Goal: Task Accomplishment & Management: Manage account settings

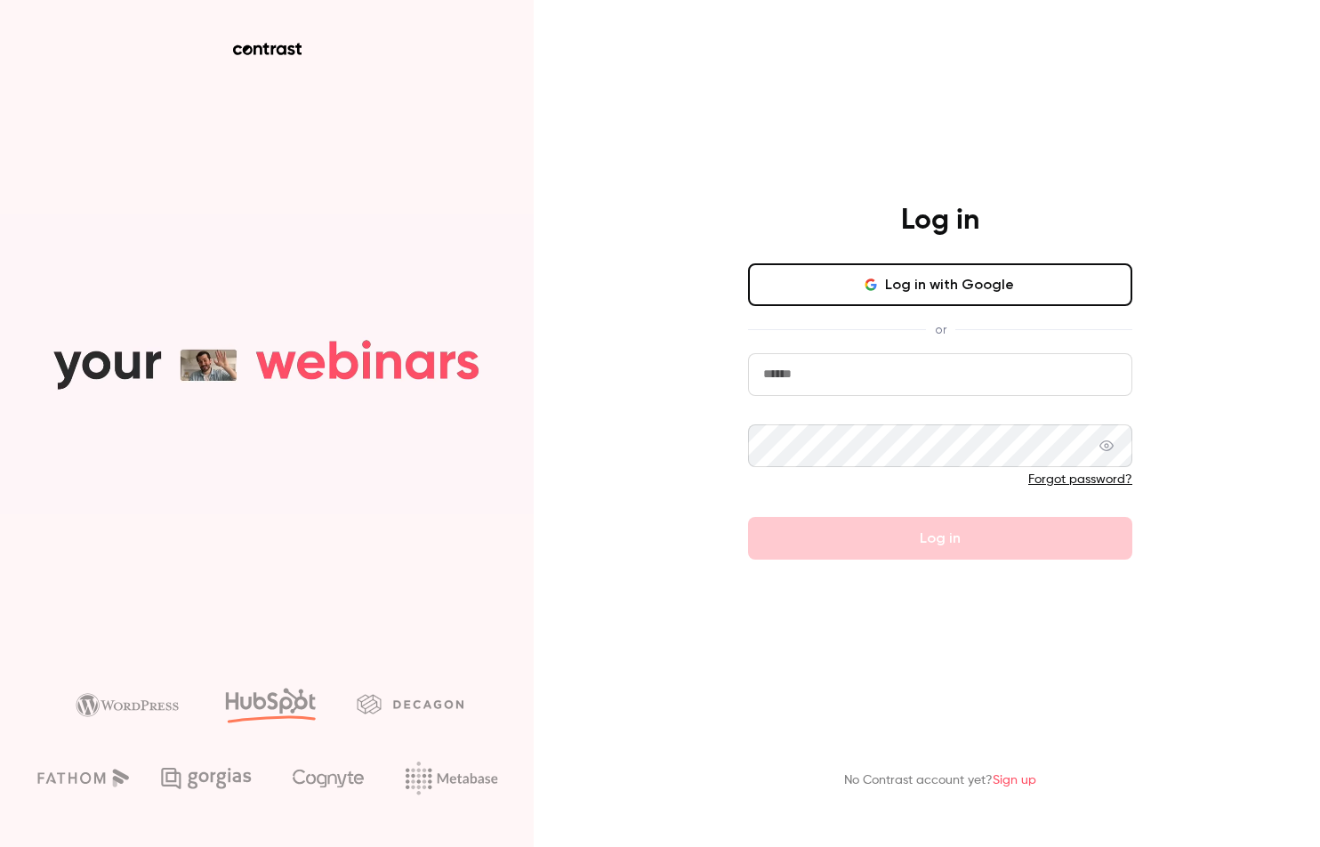
click at [963, 293] on button "Log in with Google" at bounding box center [940, 284] width 384 height 43
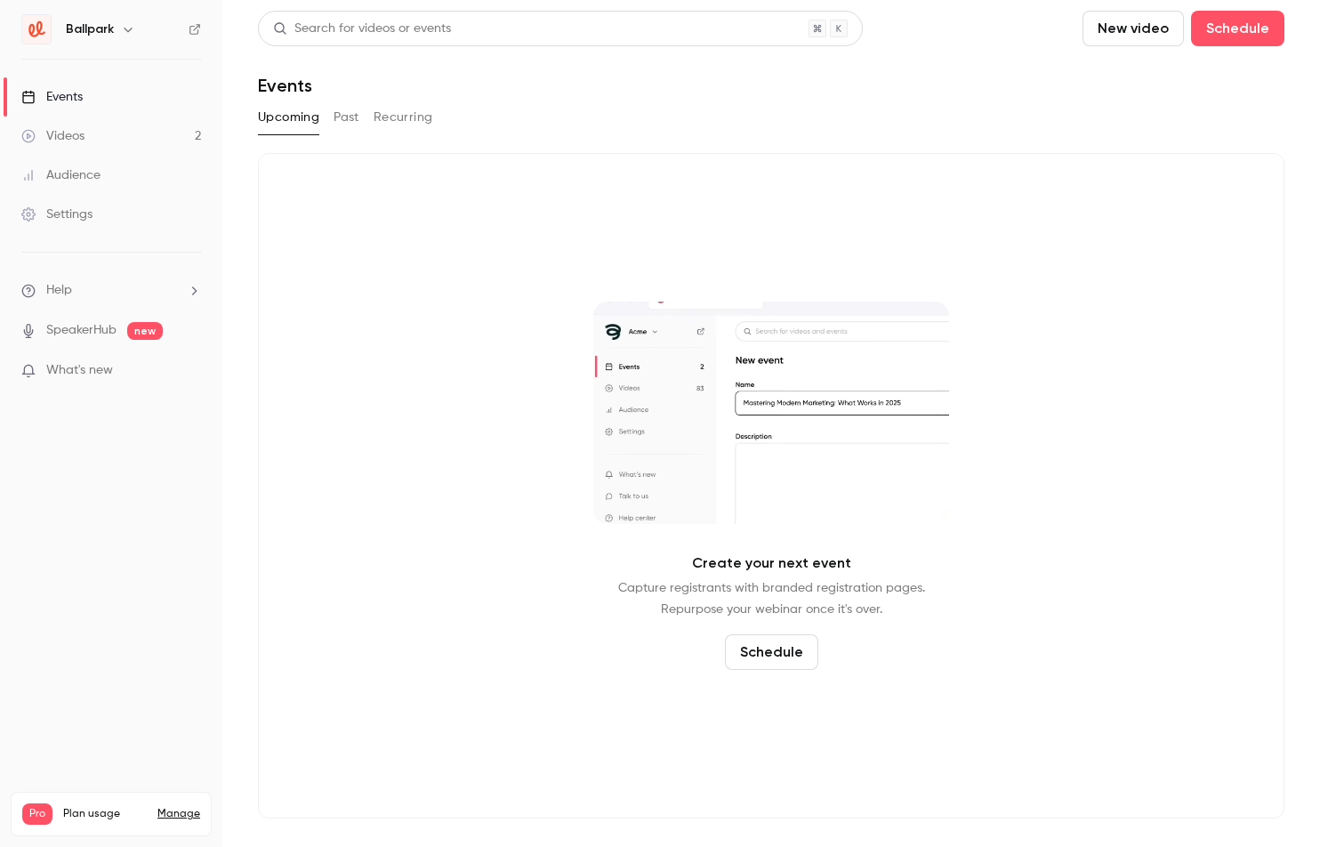
click at [84, 331] on link "SpeakerHub" at bounding box center [81, 330] width 70 height 19
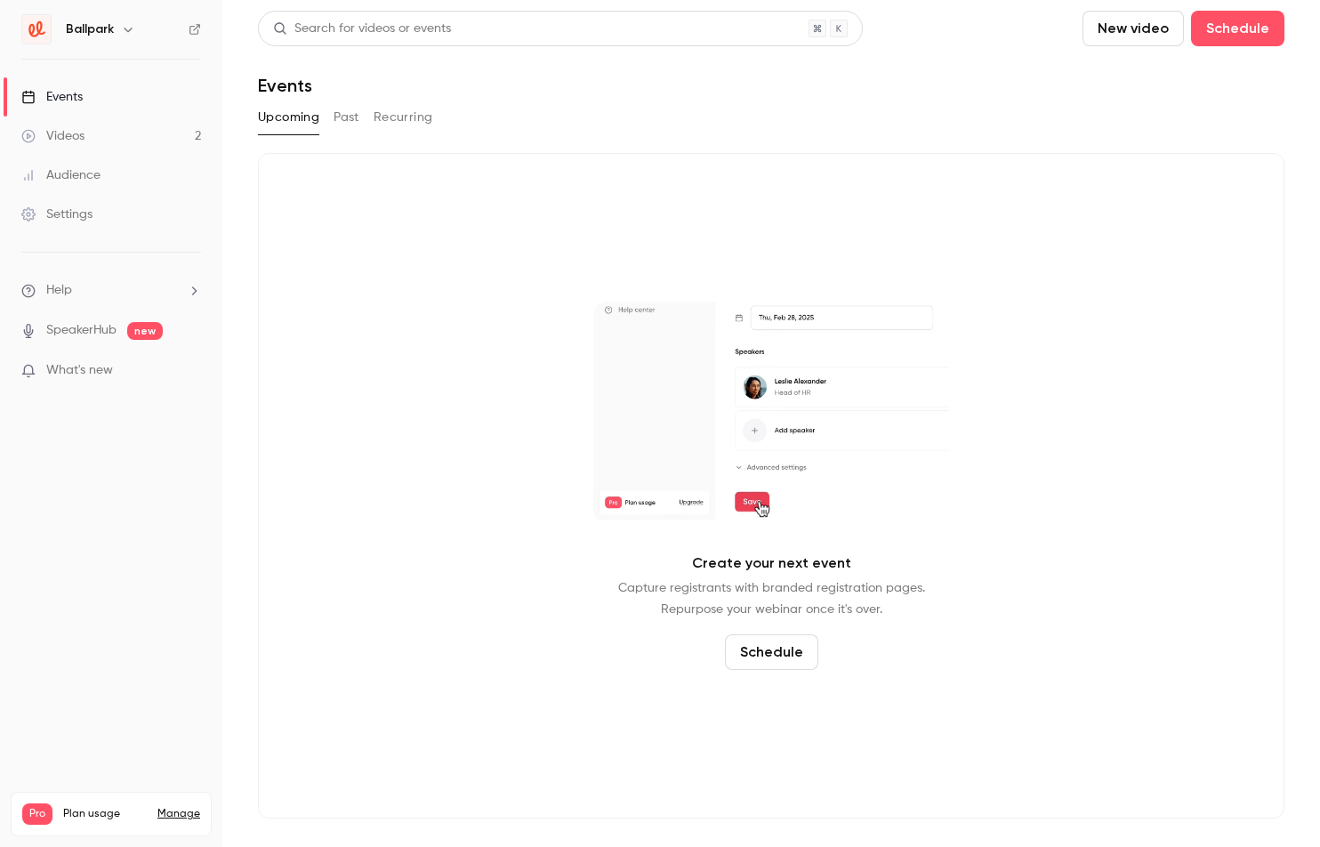
click at [91, 369] on span "What's new" at bounding box center [79, 370] width 67 height 19
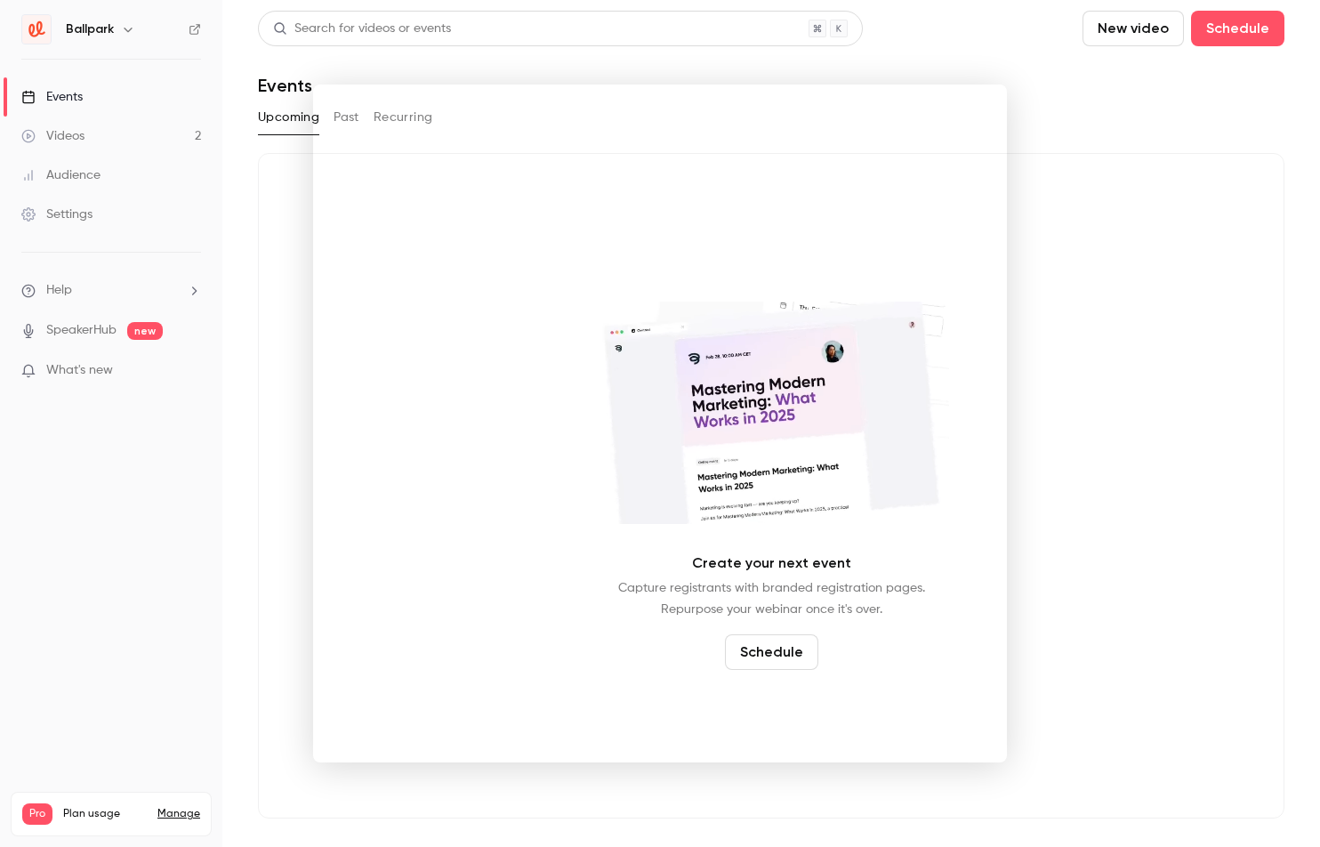
click at [92, 813] on div at bounding box center [660, 423] width 1320 height 847
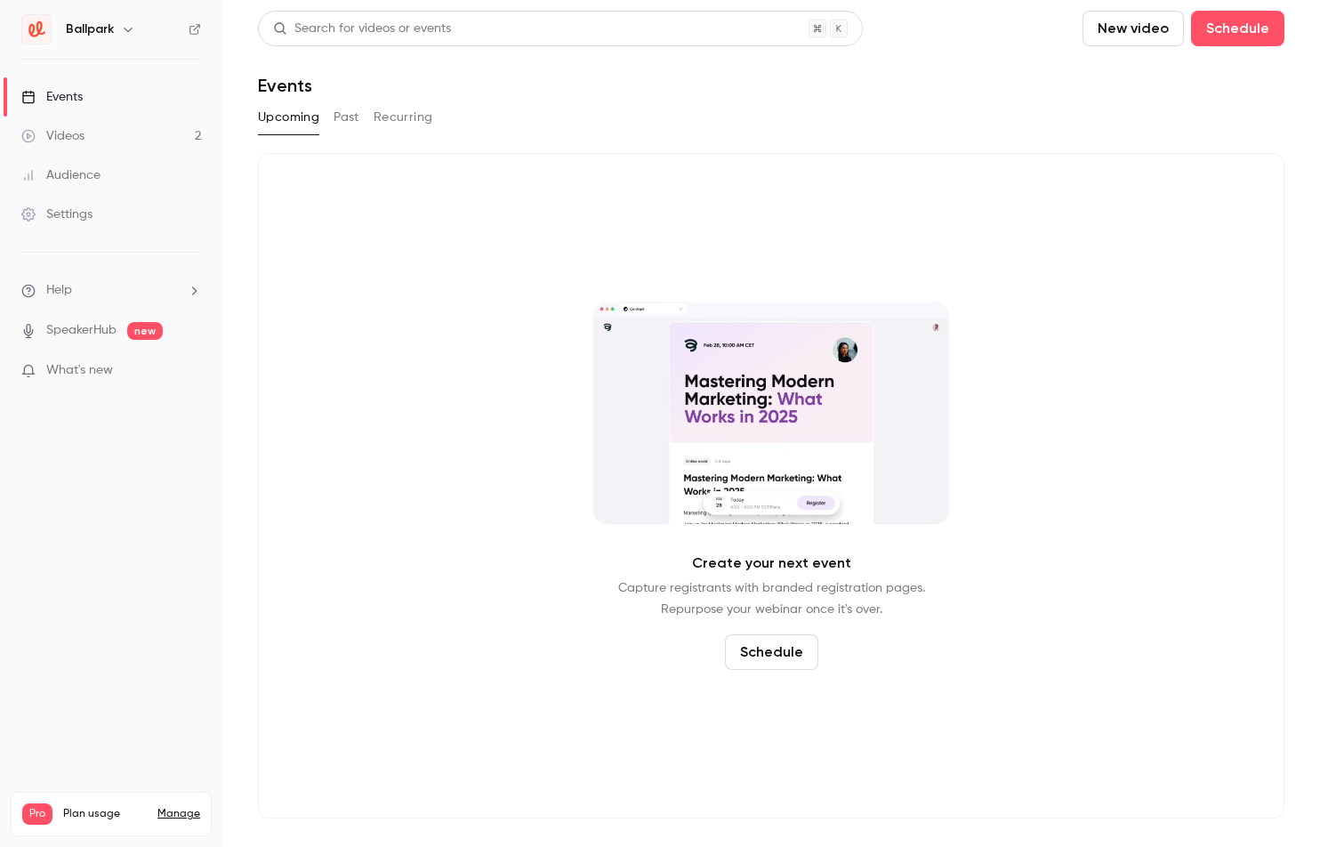
click at [181, 807] on link "Manage" at bounding box center [178, 814] width 43 height 14
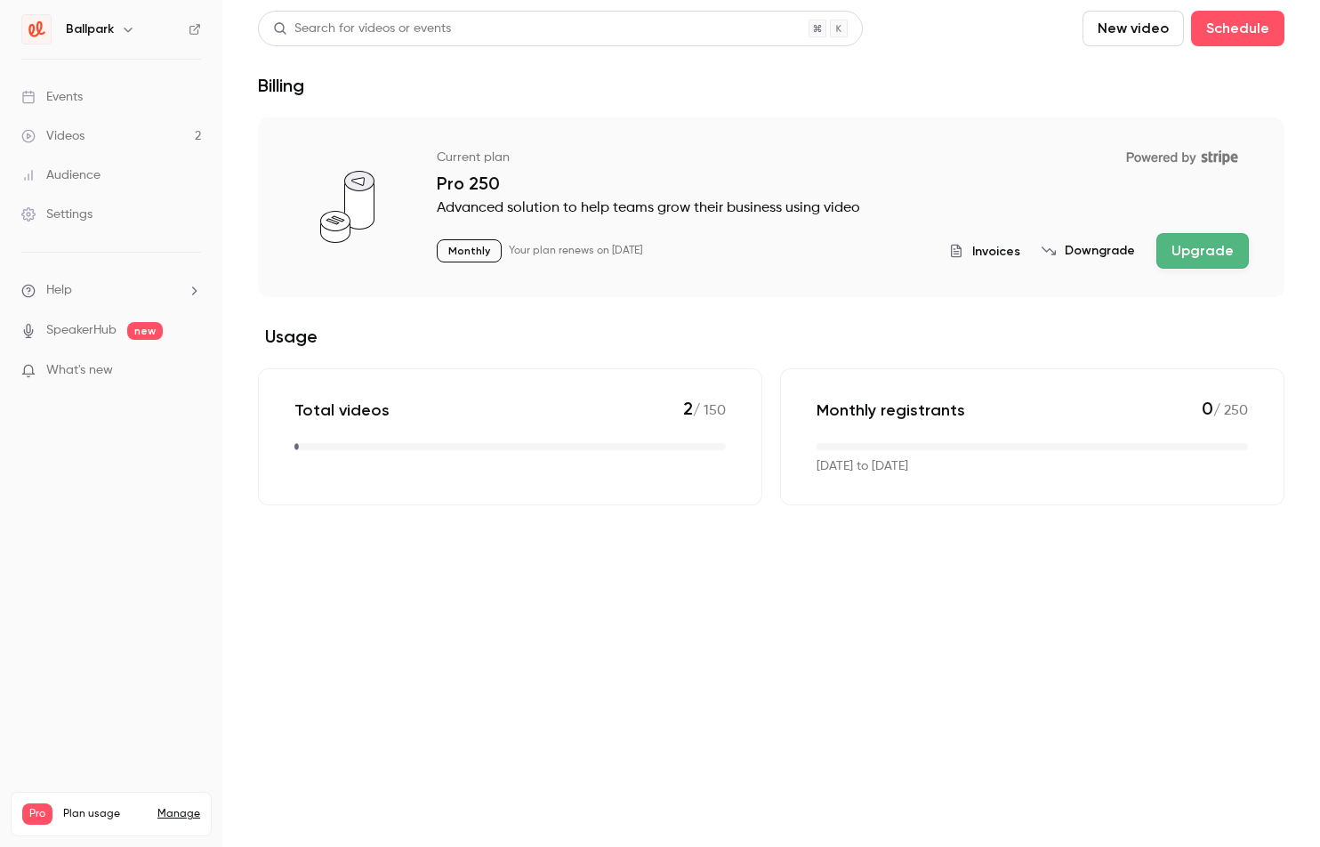
click at [1106, 252] on button "Downgrade" at bounding box center [1087, 251] width 93 height 18
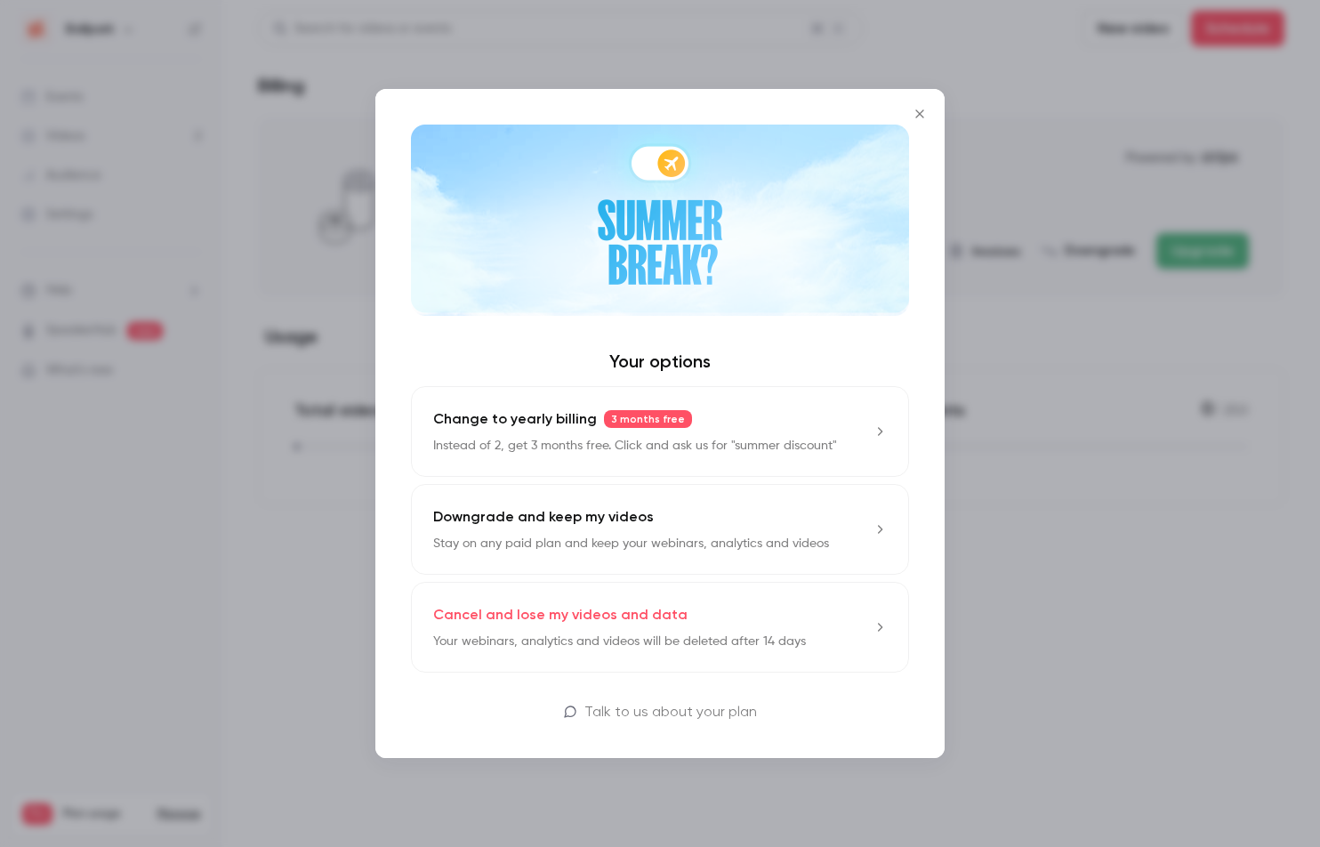
click at [743, 411] on div "Change to yearly billing 3 months free Instead of 2, get 3 months free. Click a…" at bounding box center [635, 431] width 404 height 46
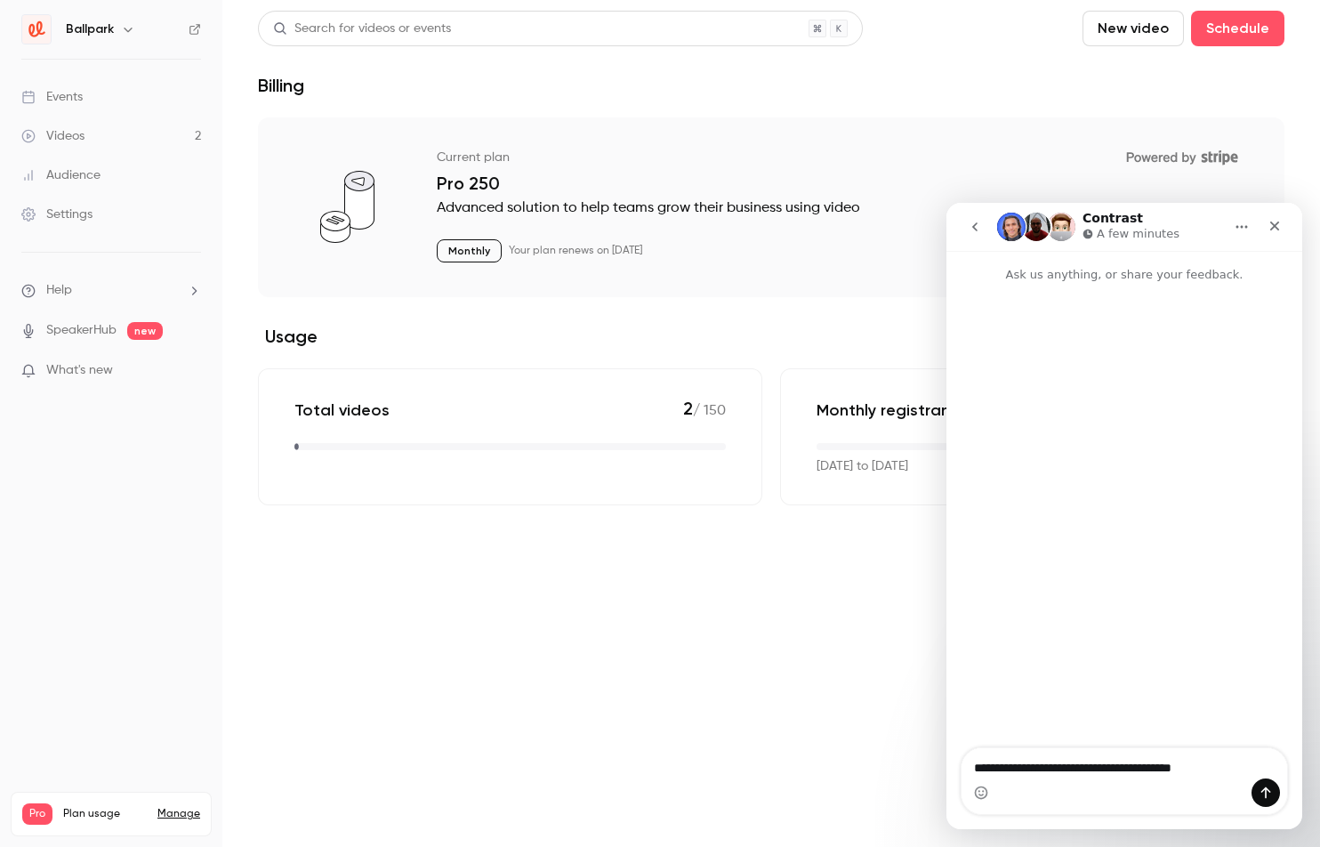
click at [976, 217] on button "go back" at bounding box center [975, 227] width 34 height 34
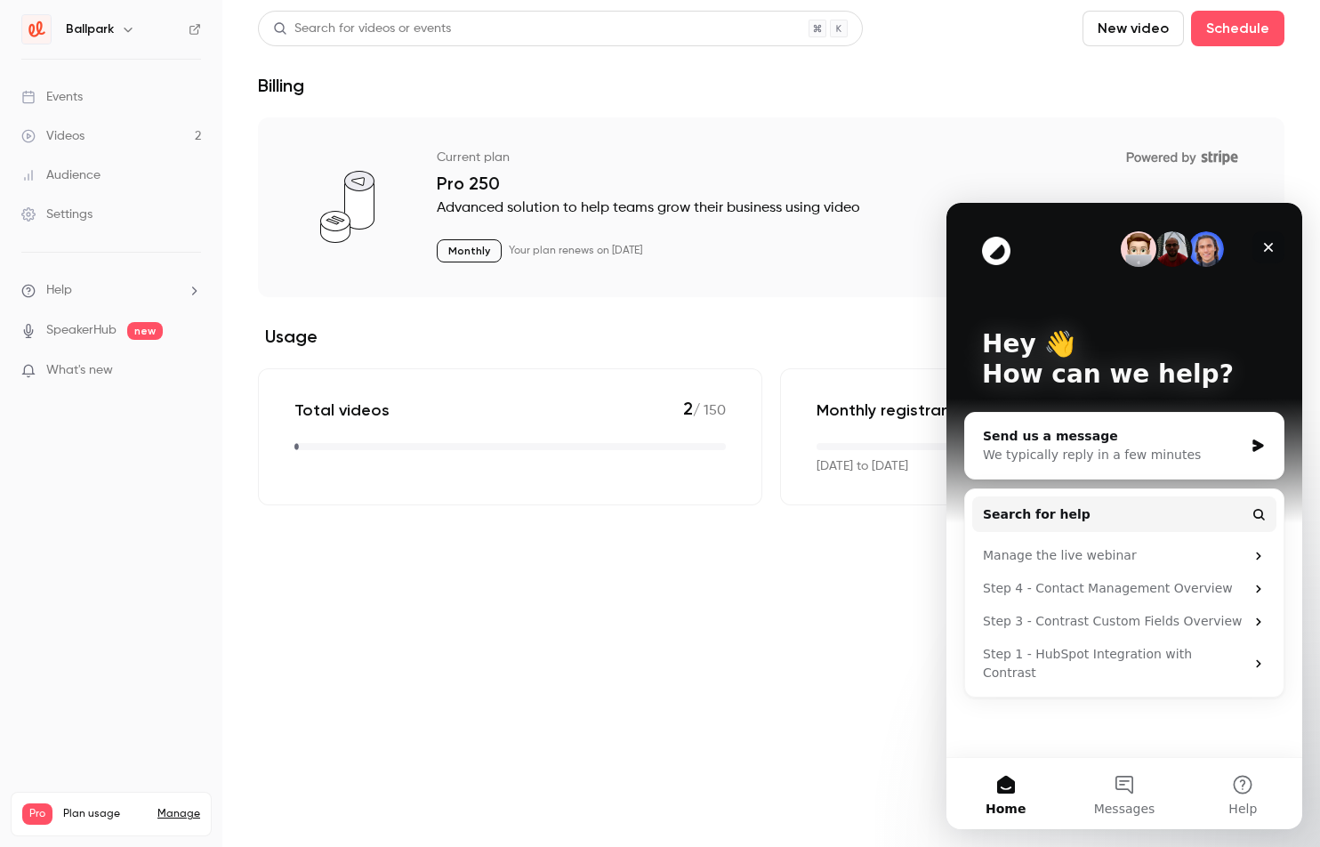
click at [1268, 244] on icon "Close" at bounding box center [1268, 247] width 14 height 14
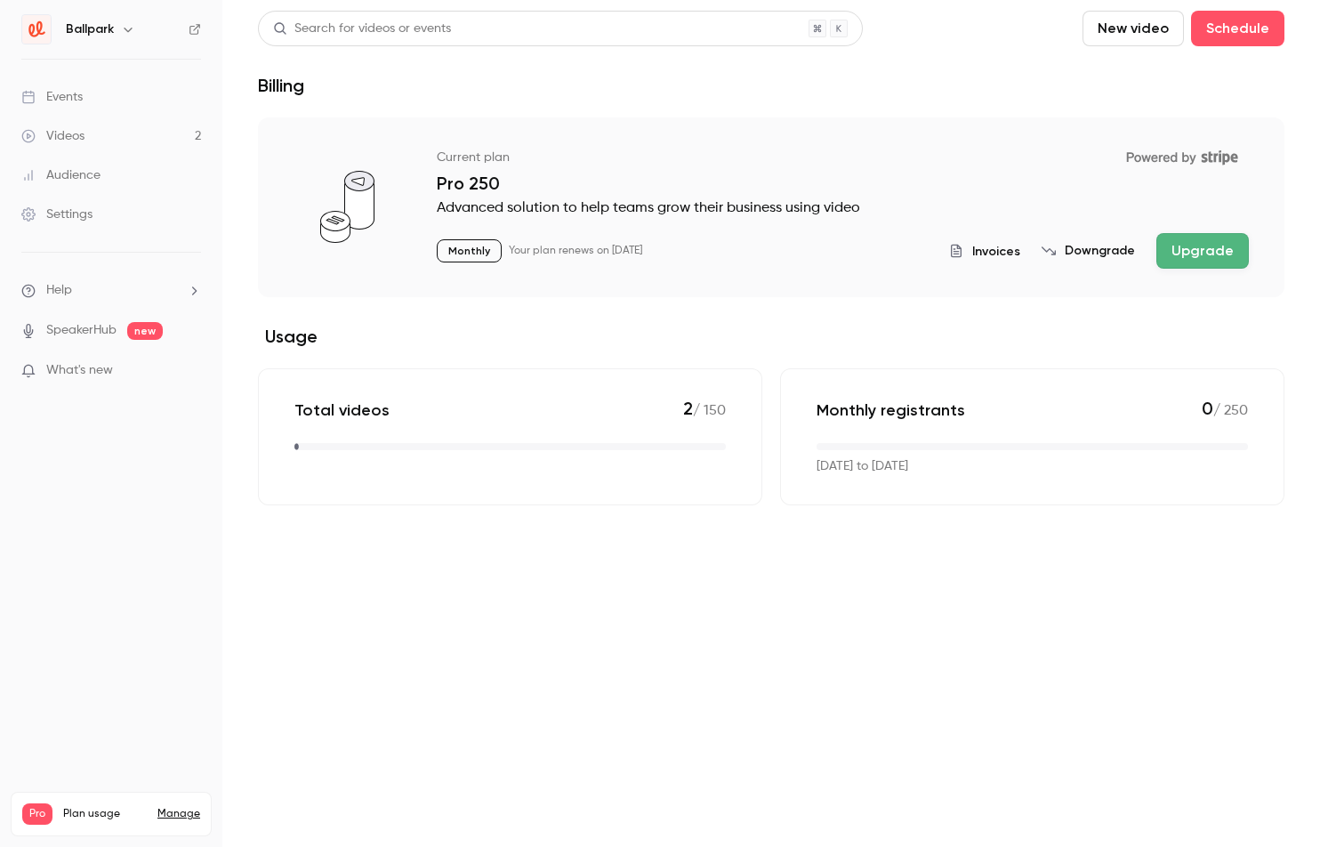
click at [1112, 250] on button "Downgrade" at bounding box center [1087, 251] width 93 height 18
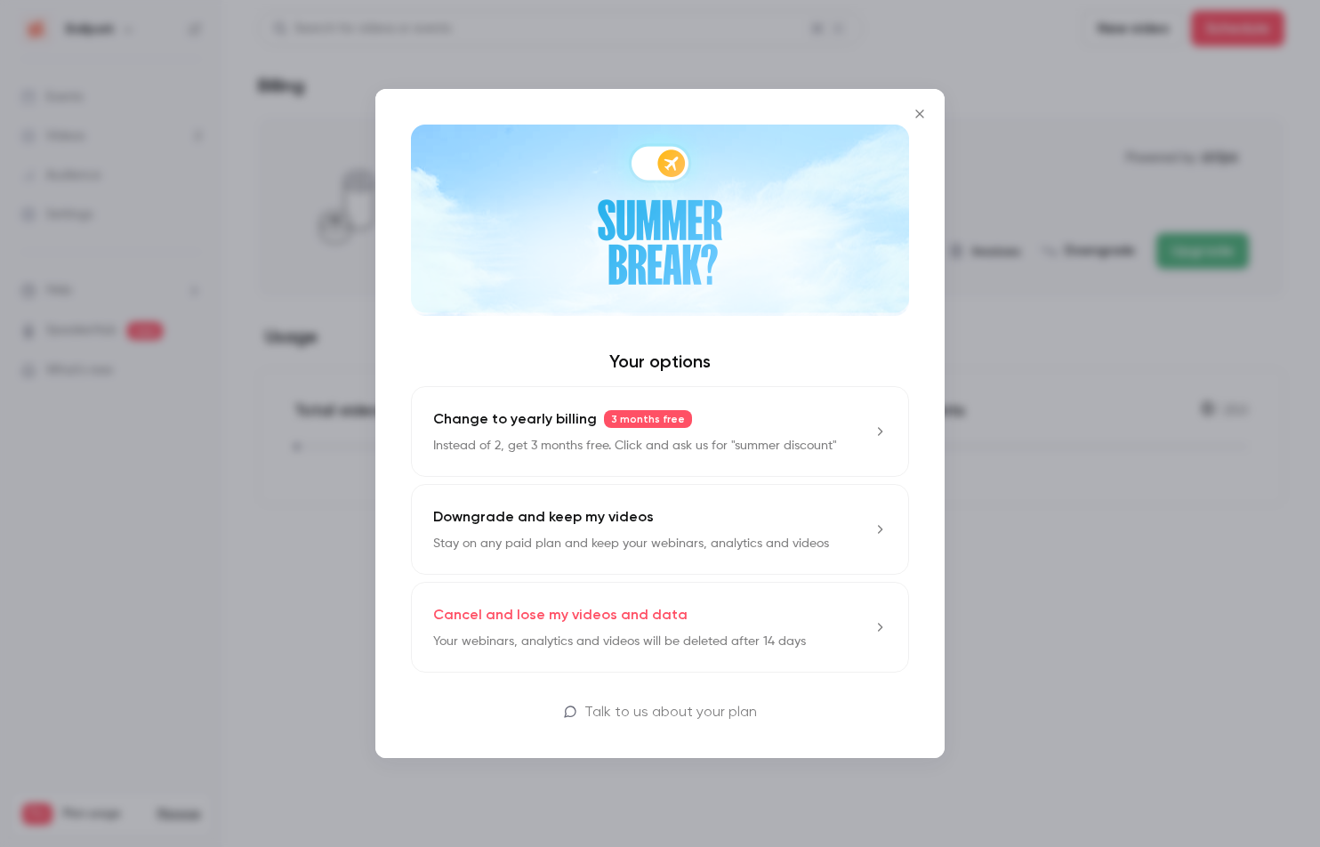
click at [679, 699] on div "Your options Change to yearly billing 3 months free Instead of 2, get 3 months …" at bounding box center [659, 423] width 569 height 669
click at [655, 613] on p "Cancel and lose my videos and data" at bounding box center [560, 614] width 254 height 21
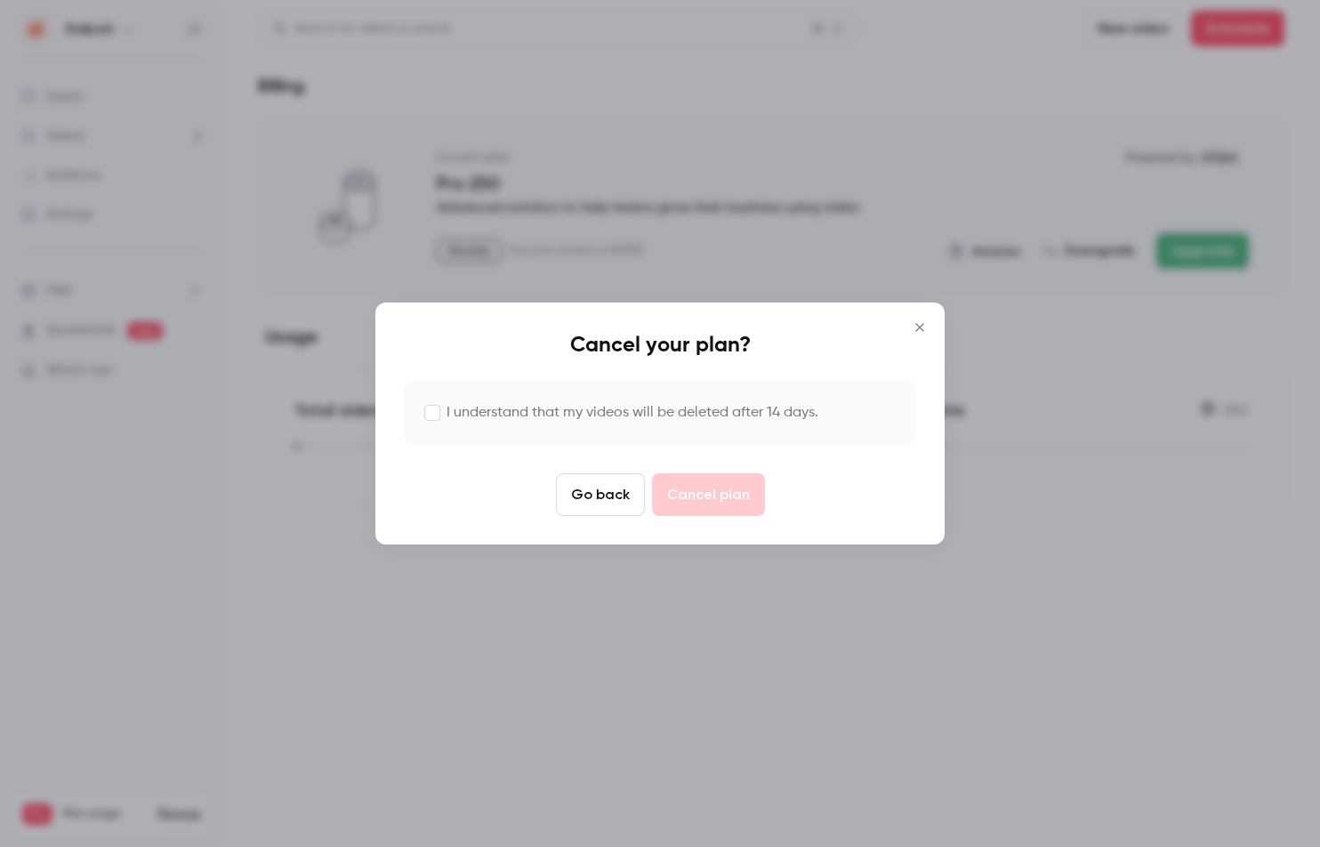
click at [534, 418] on label "I understand that my videos will be deleted after 14 days." at bounding box center [632, 412] width 372 height 21
click at [659, 482] on button "Cancel plan" at bounding box center [708, 494] width 113 height 43
